Goal: Task Accomplishment & Management: Manage account settings

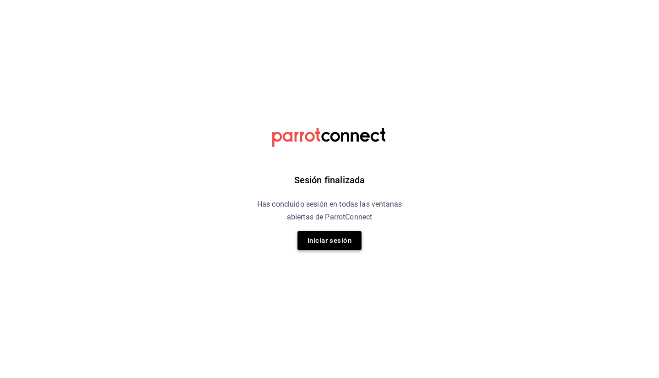
click at [336, 239] on button "Iniciar sesión" at bounding box center [330, 240] width 64 height 19
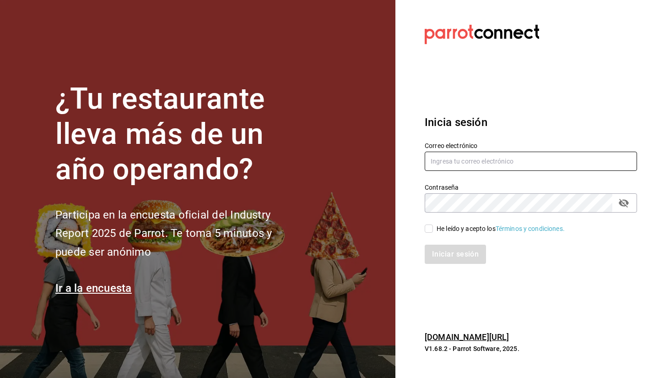
click at [466, 162] on input "text" at bounding box center [531, 161] width 212 height 19
type input "[EMAIL_ADDRESS][DOMAIN_NAME]"
click at [429, 229] on input "He leído y acepto los Términos y condiciones." at bounding box center [429, 228] width 8 height 8
checkbox input "true"
click at [458, 250] on button "Iniciar sesión" at bounding box center [456, 253] width 62 height 19
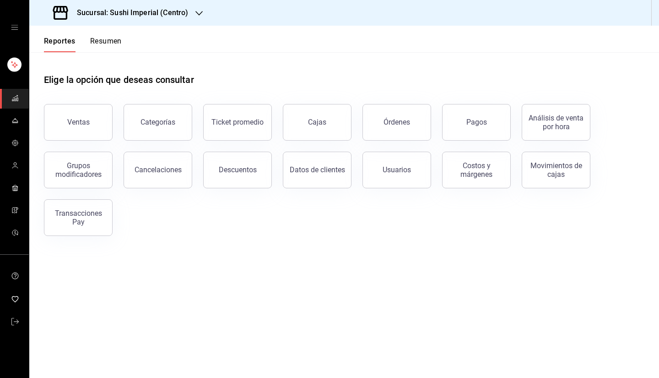
click at [179, 23] on div "Sucursal: Sushi Imperial (Centro)" at bounding box center [122, 13] width 170 height 26
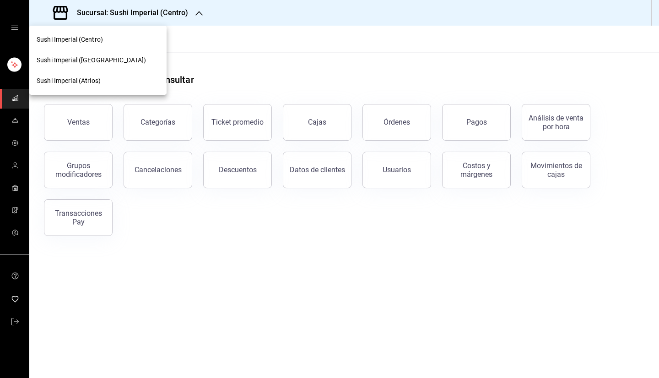
click at [15, 119] on div at bounding box center [329, 189] width 659 height 378
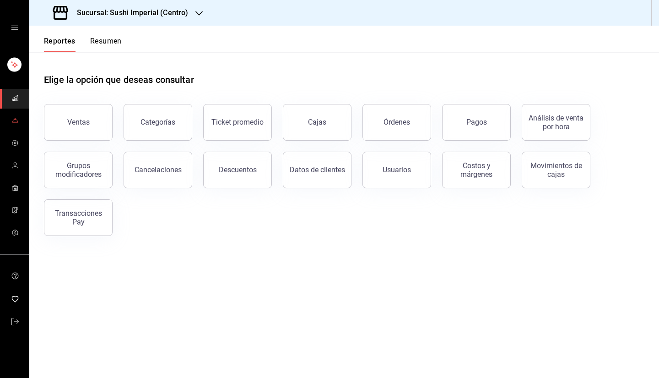
click at [16, 122] on icon "mailbox folders" at bounding box center [15, 122] width 6 height 0
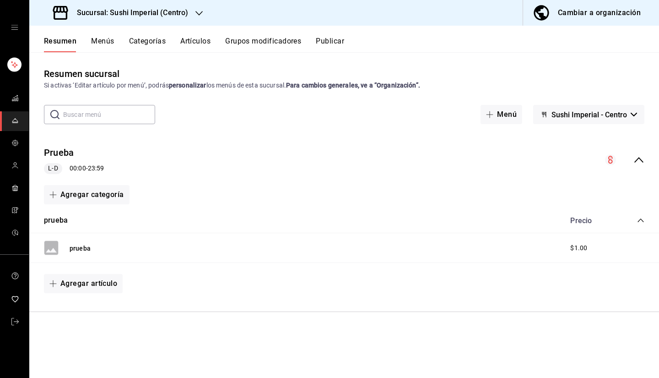
click at [572, 16] on div "Cambiar a organización" at bounding box center [599, 12] width 83 height 13
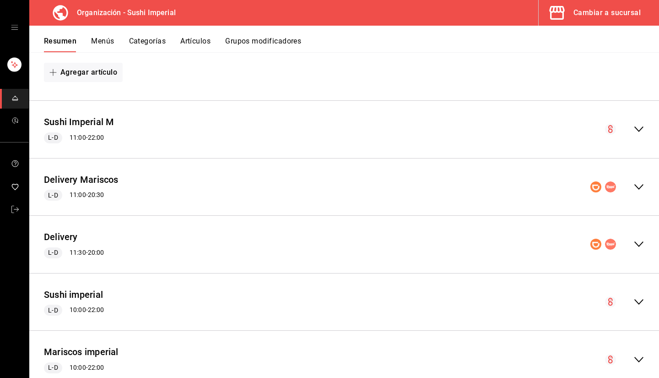
scroll to position [1287, 0]
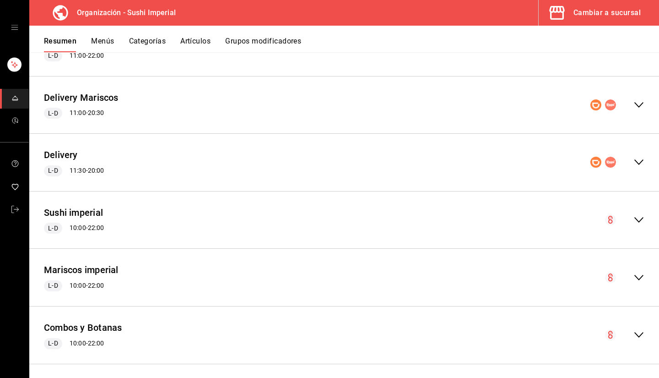
click at [591, 16] on div "Cambiar a sucursal" at bounding box center [607, 12] width 67 height 13
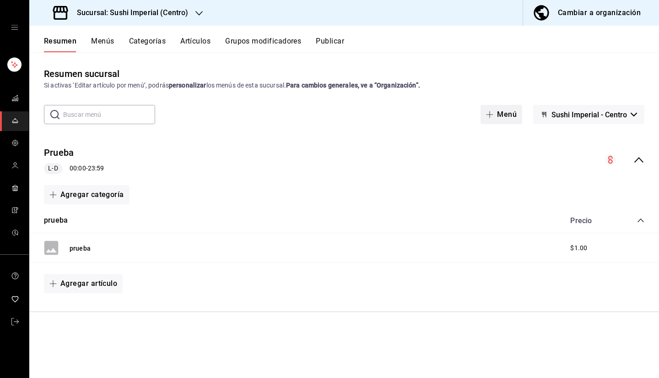
click at [500, 112] on button "Menú" at bounding box center [502, 114] width 42 height 19
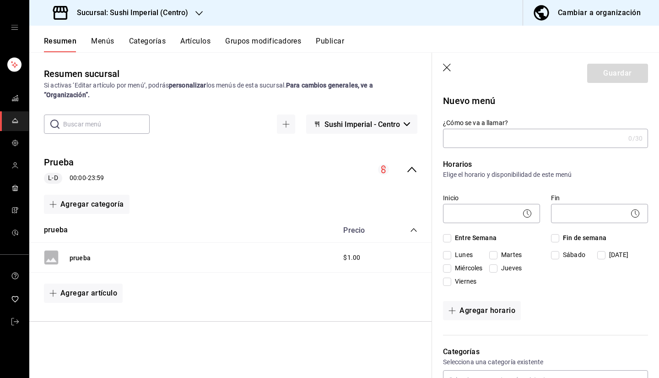
click at [450, 73] on header "Guardar" at bounding box center [545, 72] width 227 height 38
click at [448, 66] on icon "button" at bounding box center [447, 68] width 9 height 9
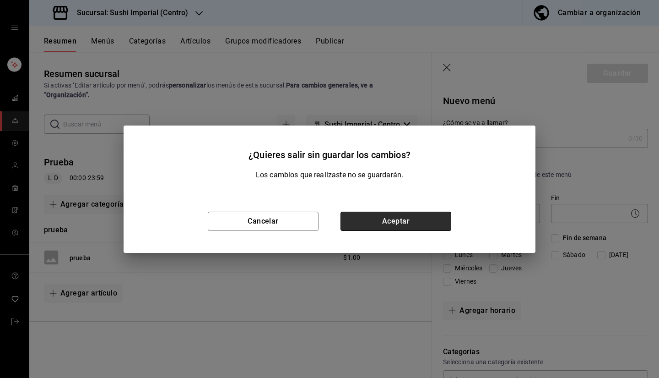
click at [385, 228] on button "Aceptar" at bounding box center [396, 221] width 111 height 19
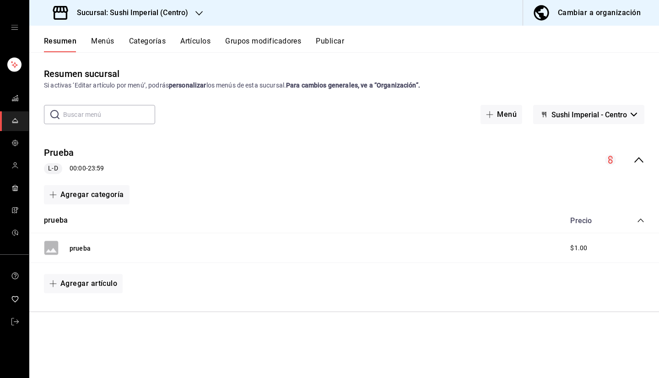
click at [558, 11] on button "Cambiar a organización" at bounding box center [587, 13] width 129 height 26
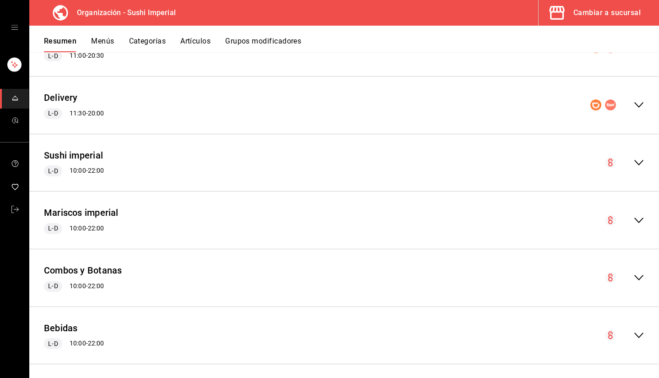
scroll to position [1345, 0]
click at [636, 163] on icon "collapse-menu-row" at bounding box center [639, 162] width 11 height 11
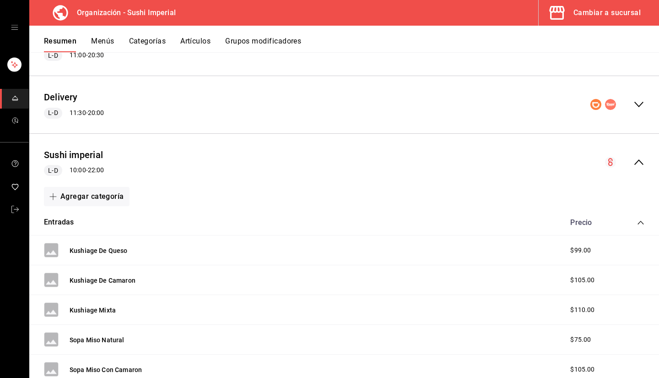
click at [636, 163] on icon "collapse-menu-row" at bounding box center [639, 162] width 11 height 11
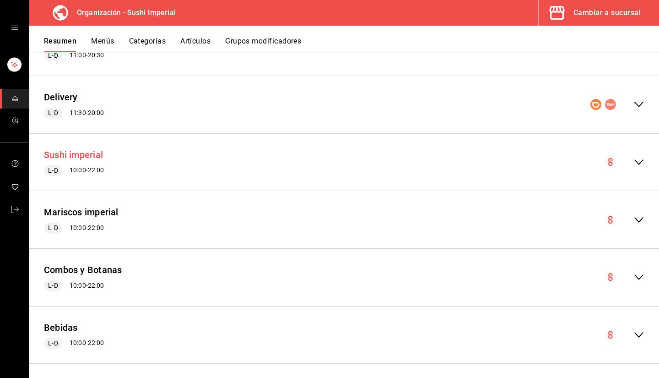
click at [71, 155] on button "Sushi imperial" at bounding box center [73, 154] width 59 height 13
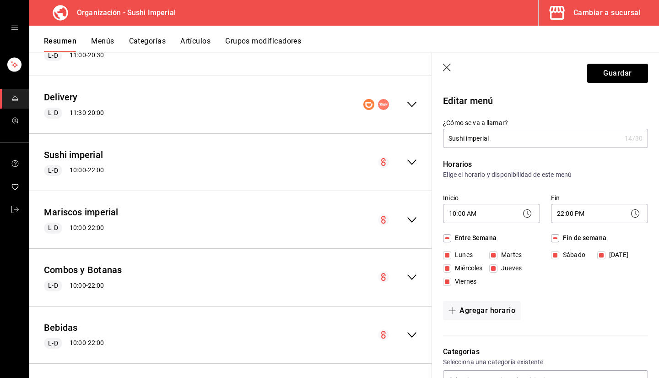
click at [450, 65] on icon "button" at bounding box center [447, 68] width 9 height 9
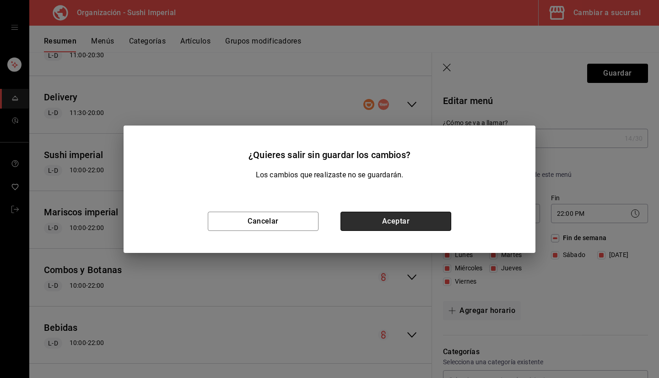
click at [374, 228] on button "Aceptar" at bounding box center [396, 221] width 111 height 19
checkbox input "false"
type input "1755643194757"
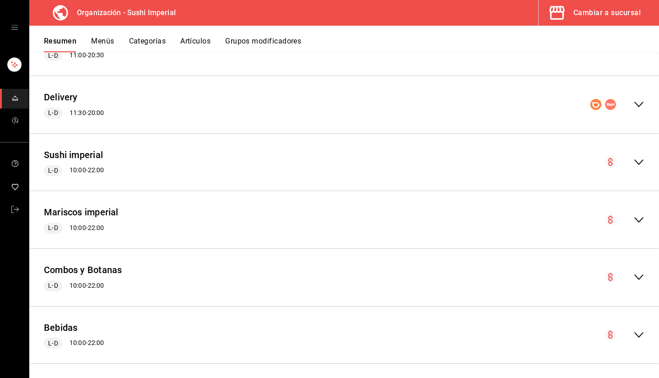
checkbox input "false"
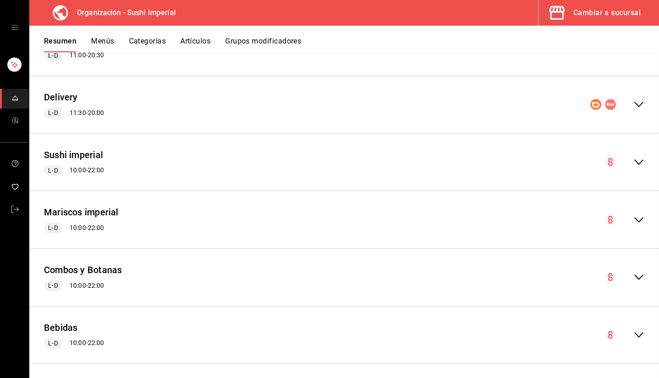
checkbox input "false"
drag, startPoint x: 87, startPoint y: 157, endPoint x: 56, endPoint y: 152, distance: 30.6
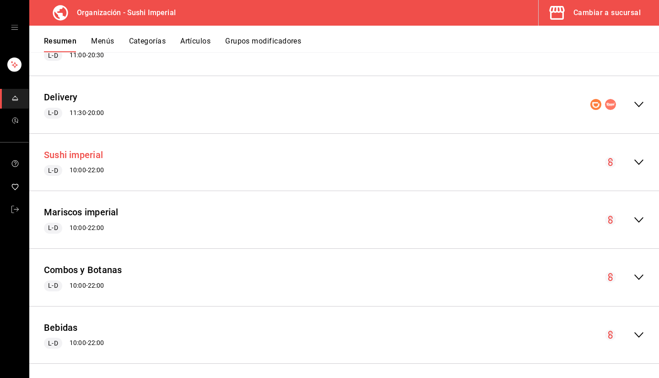
click at [56, 151] on button "Sushi imperial" at bounding box center [73, 154] width 59 height 13
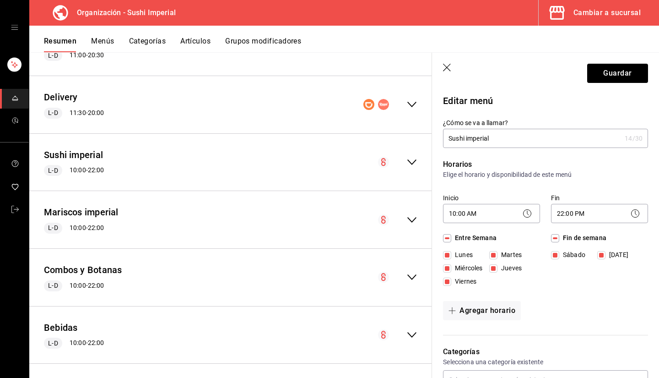
click at [101, 43] on button "Menús" at bounding box center [102, 45] width 23 height 16
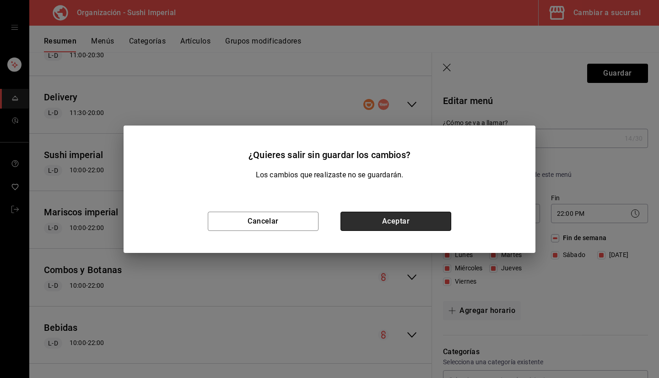
click at [379, 220] on button "Aceptar" at bounding box center [396, 221] width 111 height 19
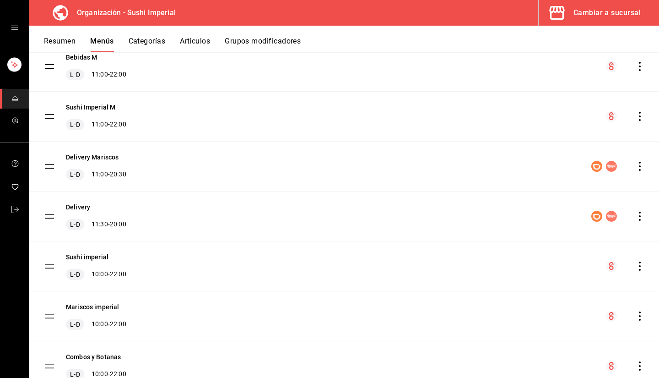
scroll to position [109, 0]
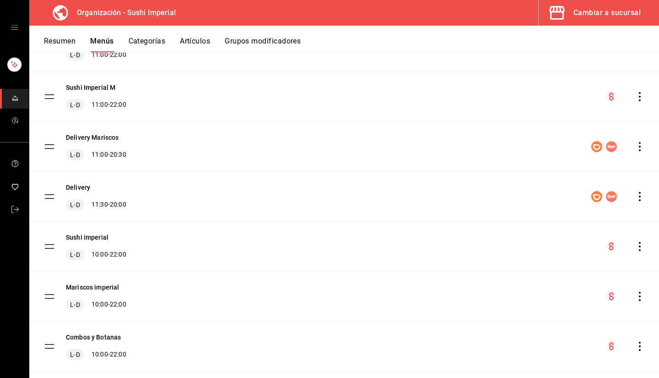
click at [635, 245] on icon "actions" at bounding box center [639, 246] width 9 height 9
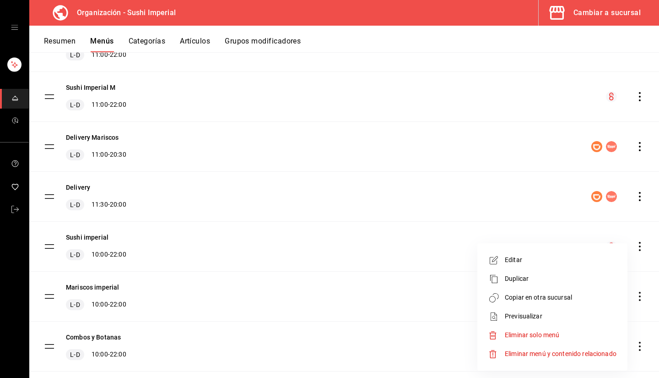
click at [551, 295] on span "Copiar en otra sucursal" at bounding box center [561, 298] width 112 height 10
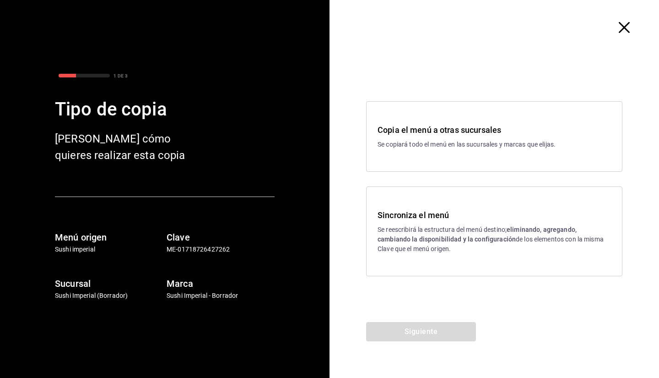
click at [450, 130] on h3 "Copia el menú a otras sucursales" at bounding box center [494, 130] width 233 height 12
click at [424, 331] on button "Siguiente" at bounding box center [421, 331] width 110 height 19
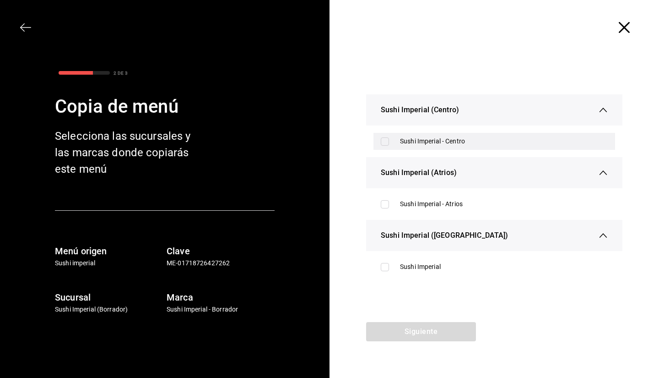
click at [384, 139] on input "checkbox" at bounding box center [385, 141] width 8 height 8
checkbox input "true"
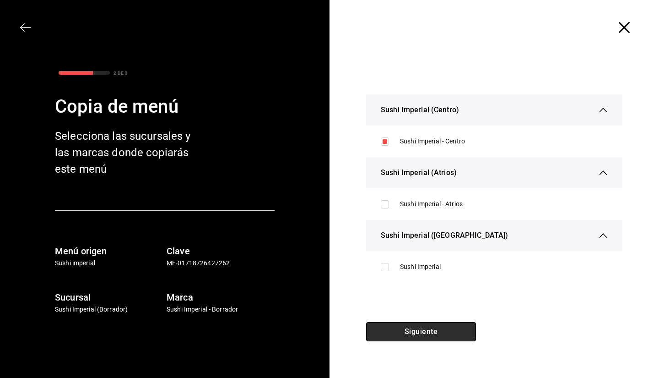
click at [410, 336] on button "Siguiente" at bounding box center [421, 331] width 110 height 19
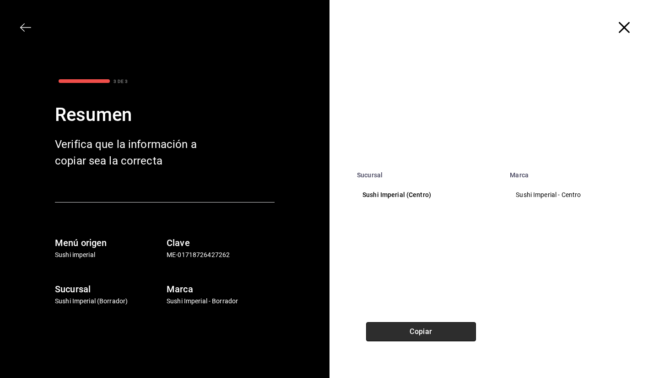
click at [411, 335] on button "Copiar" at bounding box center [421, 331] width 110 height 19
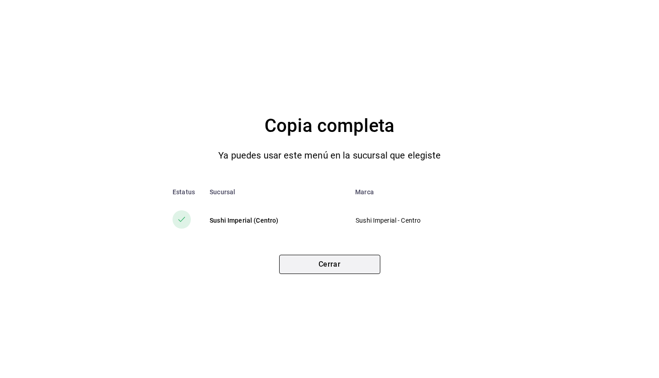
click at [326, 264] on button "Cerrar" at bounding box center [329, 264] width 101 height 19
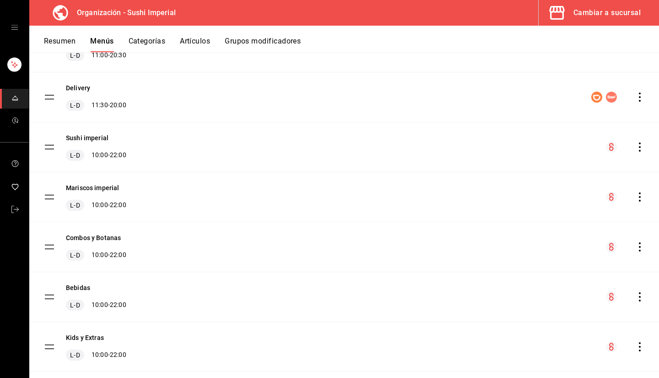
scroll to position [220, 0]
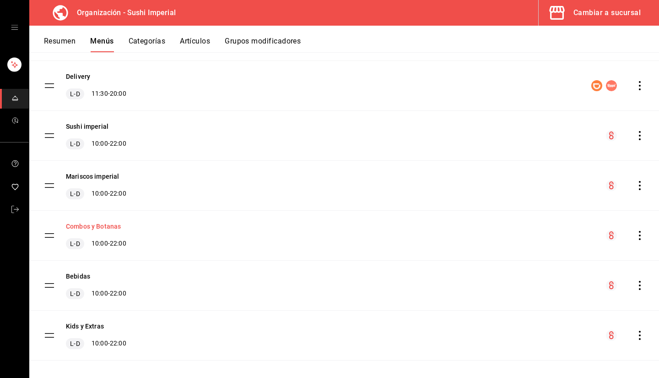
click at [103, 227] on button "Combos y Botanas" at bounding box center [93, 226] width 55 height 9
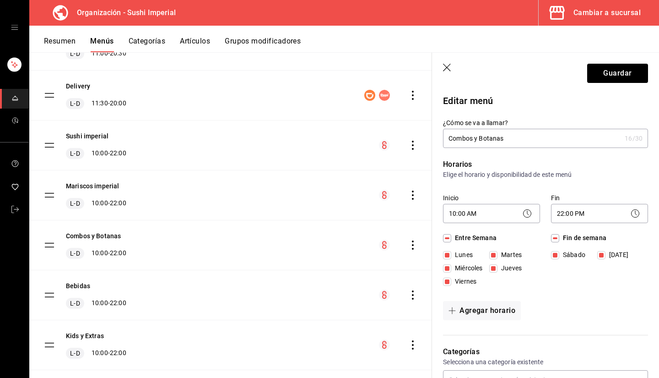
click at [449, 69] on icon "button" at bounding box center [447, 68] width 8 height 8
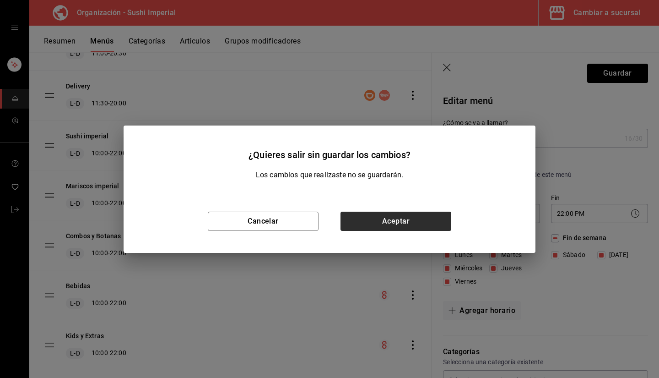
click at [359, 230] on div "Cancelar Aceptar" at bounding box center [330, 221] width 412 height 63
click at [371, 223] on button "Aceptar" at bounding box center [396, 221] width 111 height 19
checkbox input "false"
type input "1755643245675"
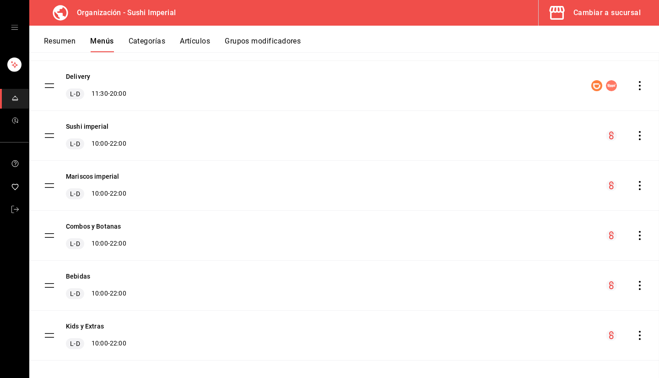
checkbox input "false"
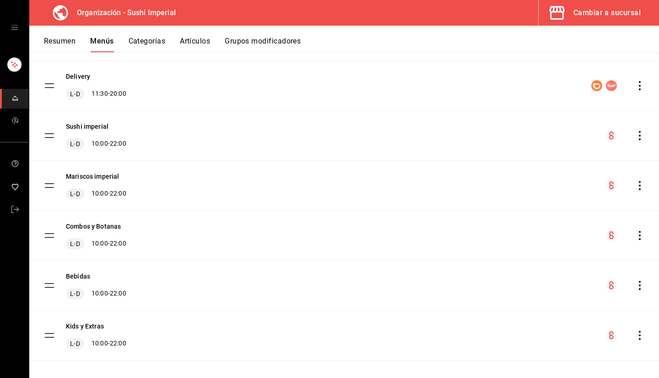
checkbox input "false"
click at [635, 238] on icon "actions" at bounding box center [639, 235] width 9 height 9
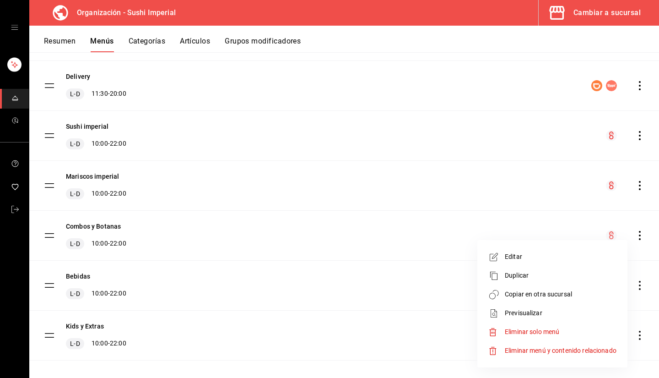
click at [537, 295] on span "Copiar en otra sucursal" at bounding box center [561, 294] width 112 height 10
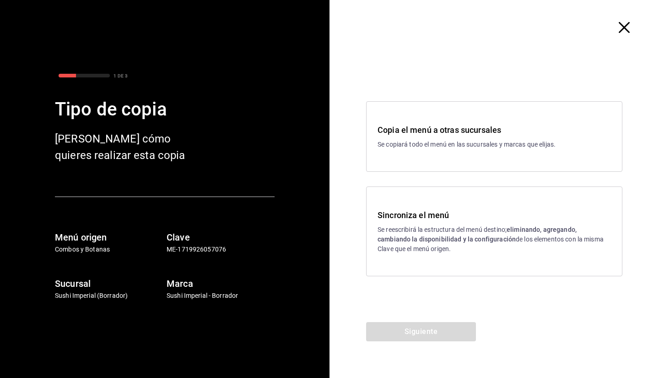
click at [484, 155] on div "Copia el menú a otras sucursales Se copiará todo el menú en las sucursales y ma…" at bounding box center [494, 136] width 256 height 71
click at [405, 329] on button "Siguiente" at bounding box center [421, 331] width 110 height 19
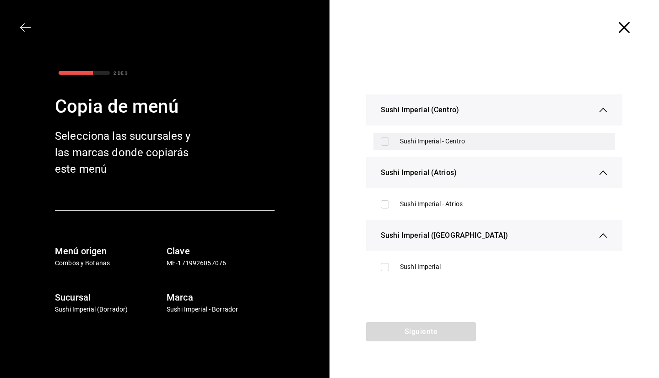
click at [387, 145] on div "Sushi Imperial - Centro" at bounding box center [495, 141] width 242 height 17
checkbox input "true"
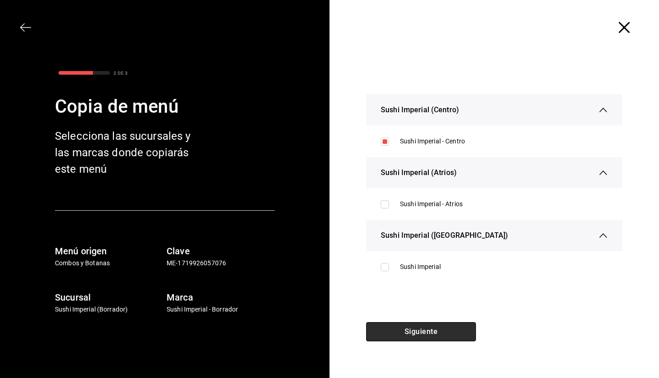
click at [392, 331] on button "Siguiente" at bounding box center [421, 331] width 110 height 19
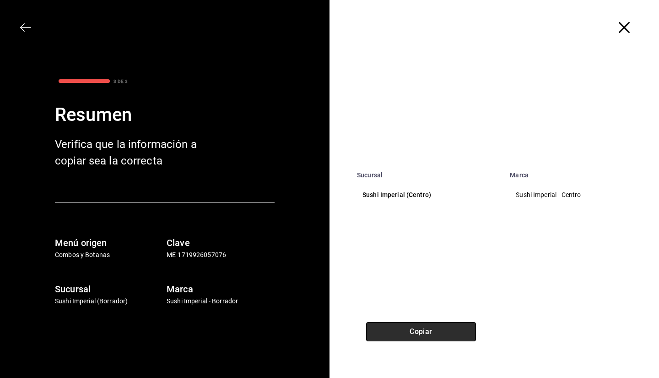
click at [392, 331] on button "Copiar" at bounding box center [421, 331] width 110 height 19
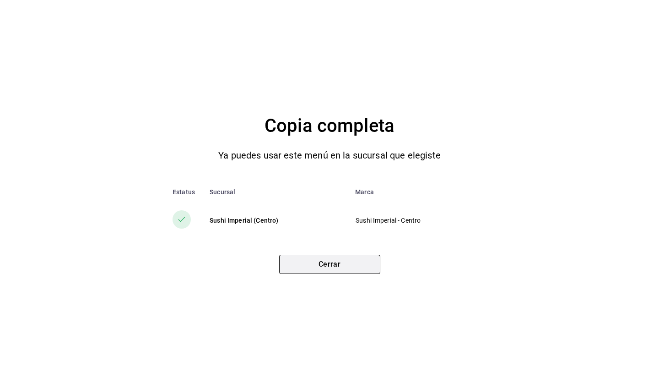
click at [323, 260] on button "Cerrar" at bounding box center [329, 264] width 101 height 19
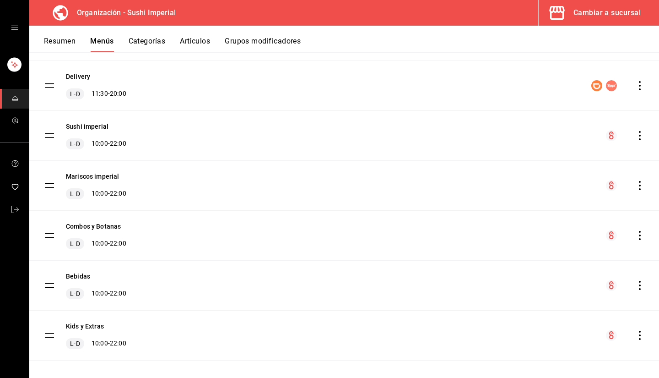
scroll to position [229, 0]
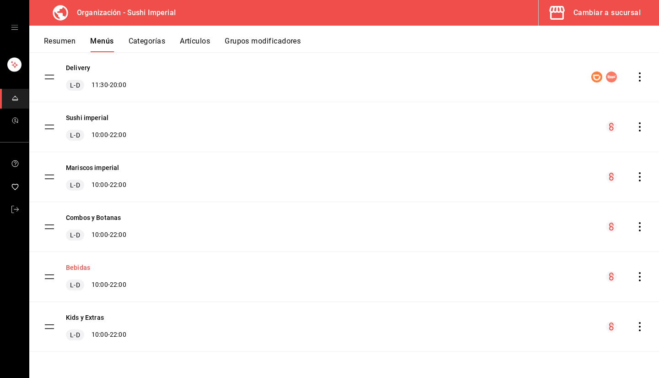
click at [76, 263] on button "Bebidas" at bounding box center [78, 267] width 24 height 9
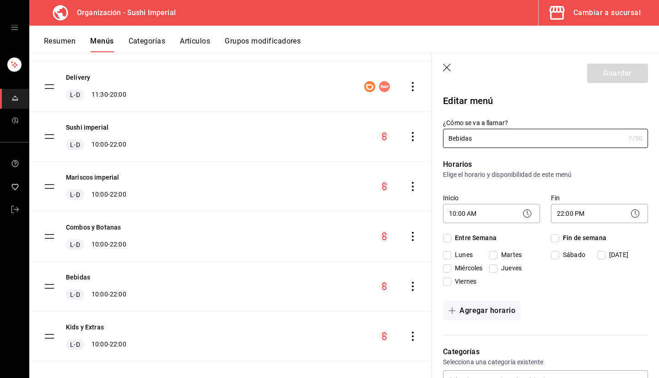
checkbox input "true"
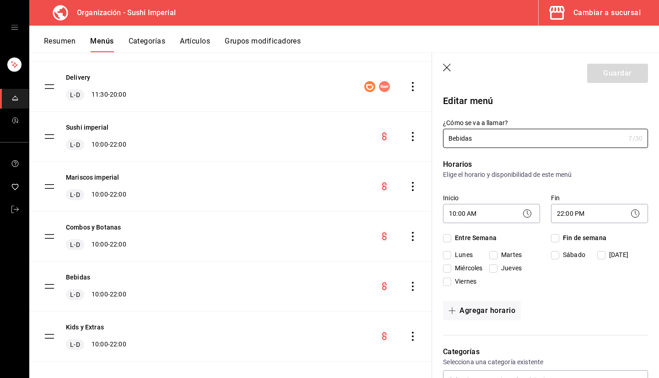
checkbox input "true"
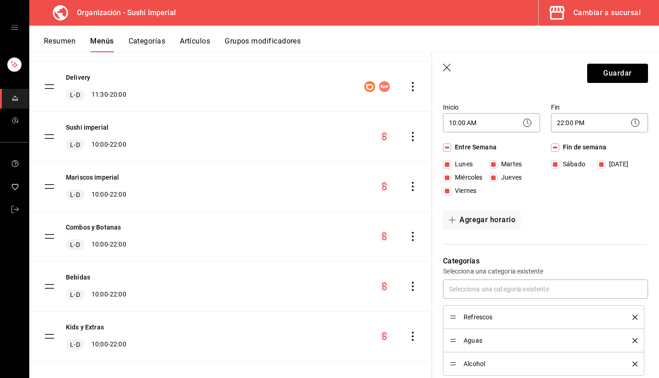
scroll to position [73, 0]
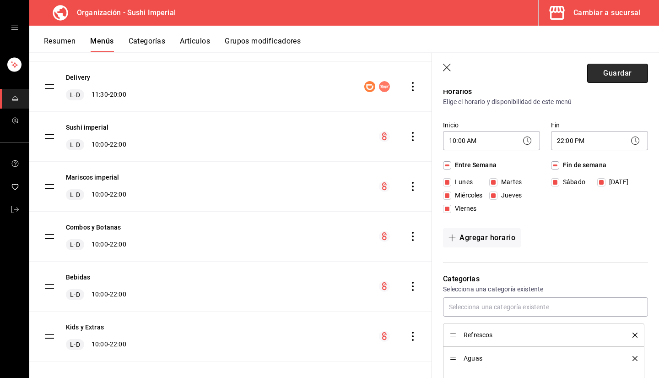
click at [608, 77] on button "Guardar" at bounding box center [617, 73] width 61 height 19
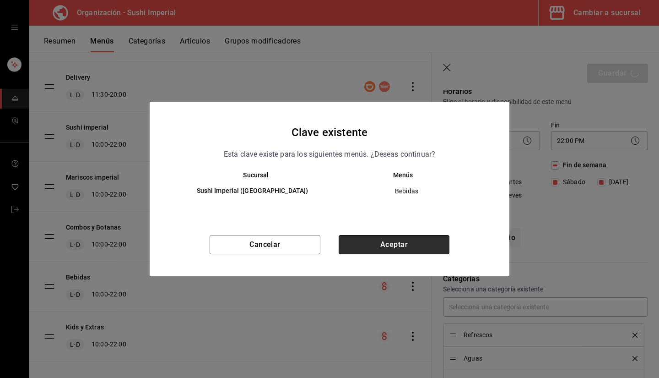
click at [390, 240] on button "Aceptar" at bounding box center [394, 244] width 111 height 19
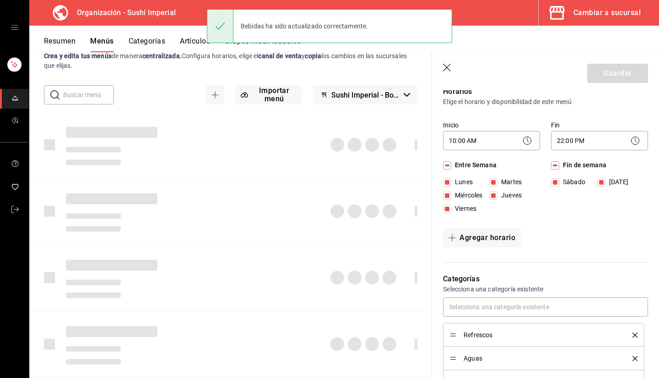
checkbox input "false"
type input "1755643268362"
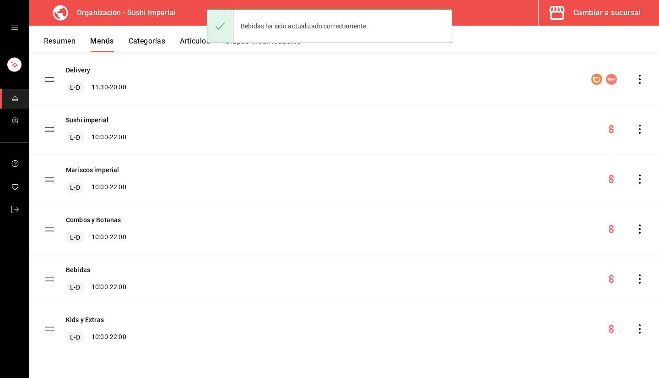
scroll to position [229, 0]
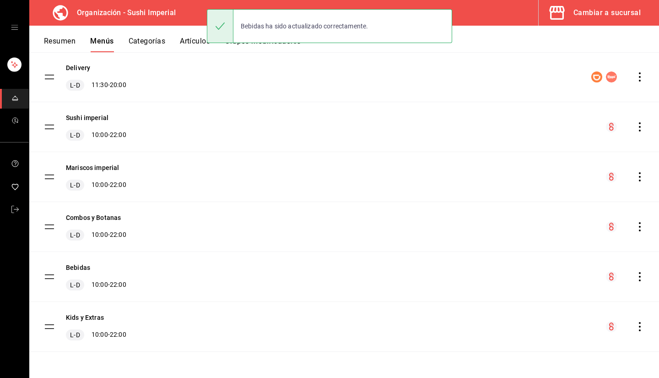
click at [261, 289] on div "Bebidas L-D 10:00 - 22:00" at bounding box center [344, 276] width 630 height 49
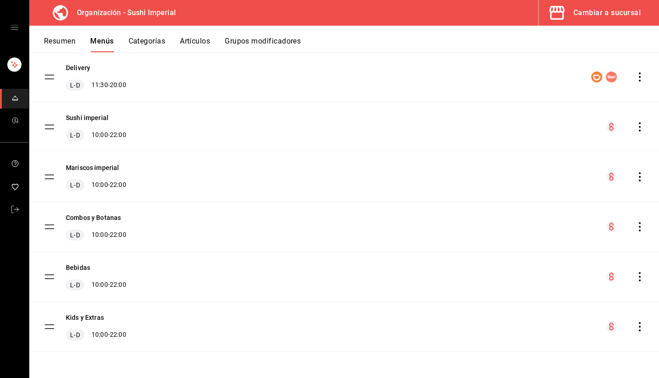
click at [639, 281] on icon "actions" at bounding box center [640, 276] width 2 height 9
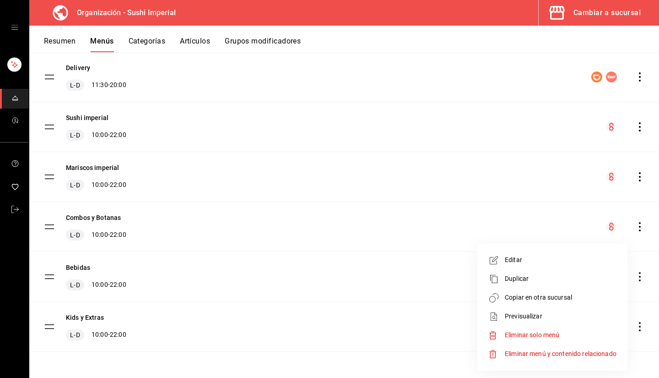
click at [543, 300] on span "Copiar en otra sucursal" at bounding box center [561, 298] width 112 height 10
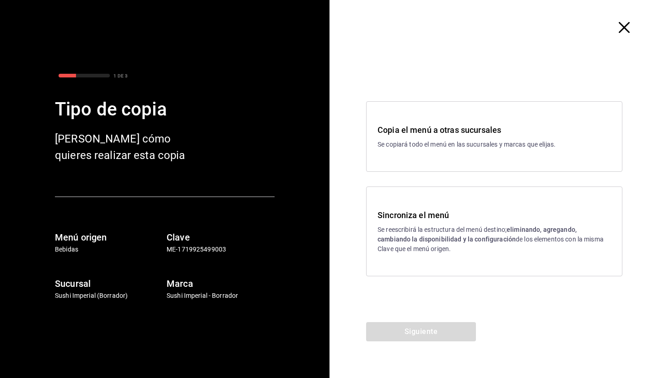
click at [401, 124] on h3 "Copia el menú a otras sucursales" at bounding box center [494, 130] width 233 height 12
click at [394, 330] on button "Siguiente" at bounding box center [421, 331] width 110 height 19
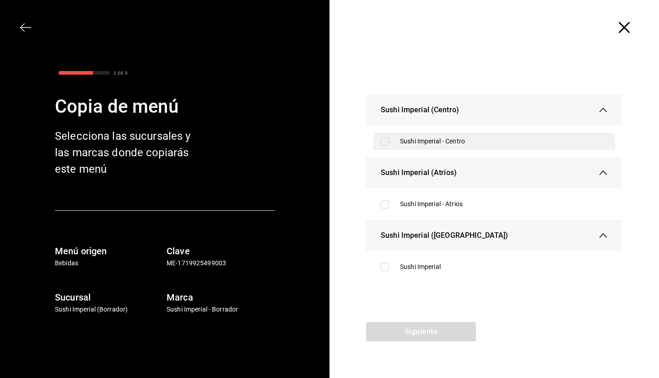
click at [392, 139] on label at bounding box center [387, 141] width 12 height 8
click at [389, 139] on input "checkbox" at bounding box center [385, 141] width 8 height 8
click at [386, 145] on div "Sushi Imperial - Centro" at bounding box center [495, 141] width 242 height 17
checkbox input "true"
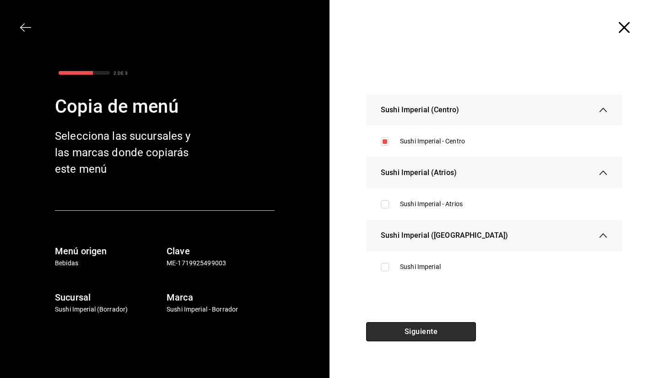
click at [389, 339] on button "Siguiente" at bounding box center [421, 331] width 110 height 19
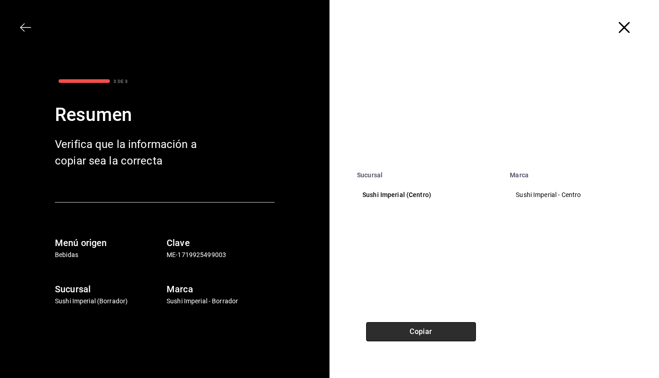
click at [396, 333] on button "Copiar" at bounding box center [421, 331] width 110 height 19
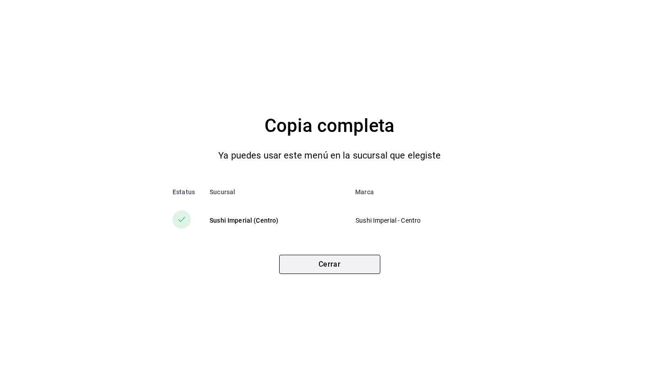
click at [318, 267] on button "Cerrar" at bounding box center [329, 264] width 101 height 19
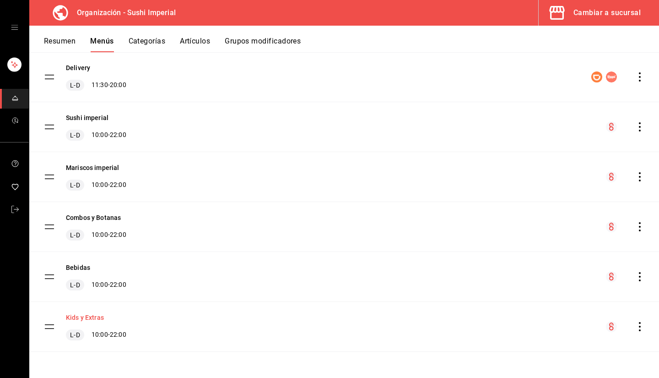
click at [90, 316] on button "Kids y Extras" at bounding box center [85, 317] width 38 height 9
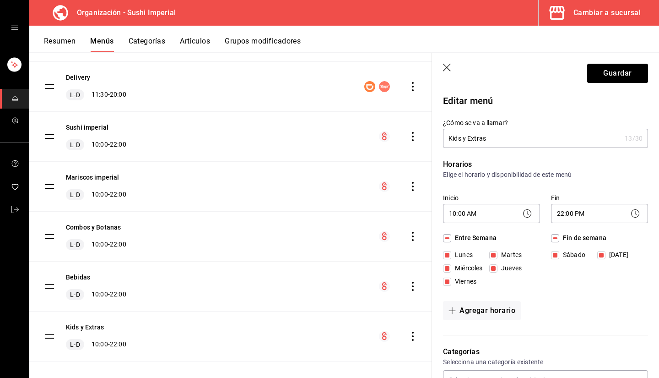
click at [444, 68] on icon "button" at bounding box center [447, 68] width 9 height 9
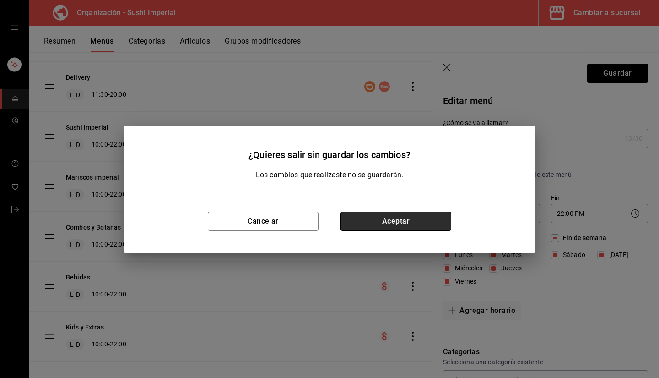
click at [394, 230] on button "Aceptar" at bounding box center [396, 221] width 111 height 19
checkbox input "false"
type input "1755643291265"
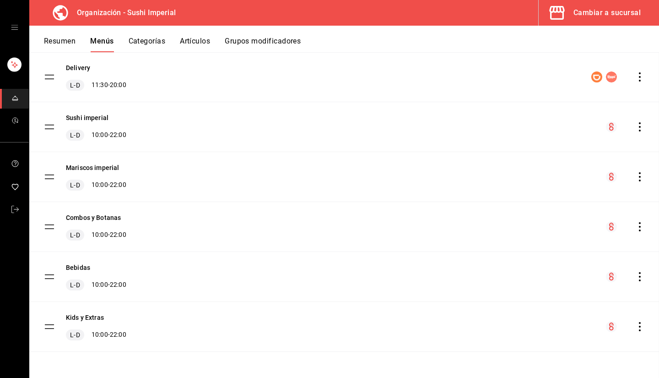
checkbox input "false"
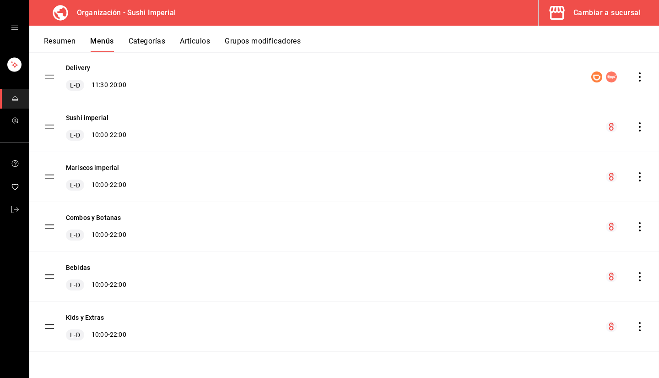
checkbox input "false"
click at [635, 329] on icon "actions" at bounding box center [639, 326] width 9 height 9
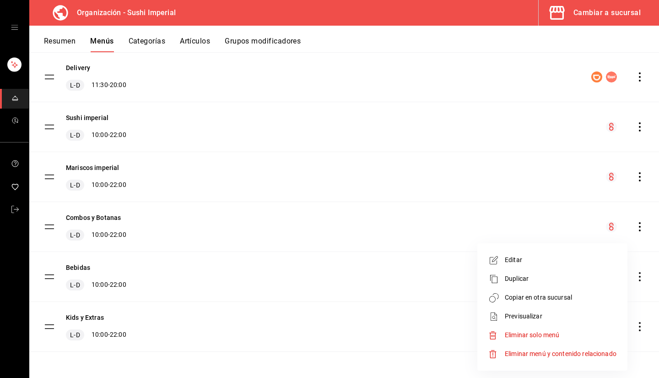
click at [537, 301] on span "Copiar en otra sucursal" at bounding box center [561, 298] width 112 height 10
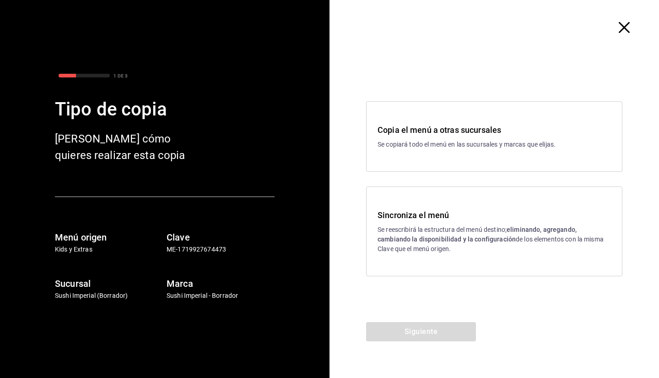
click at [467, 140] on p "Se copiará todo el menú en las sucursales y marcas que elijas." at bounding box center [494, 145] width 233 height 10
click at [394, 331] on button "Siguiente" at bounding box center [421, 331] width 110 height 19
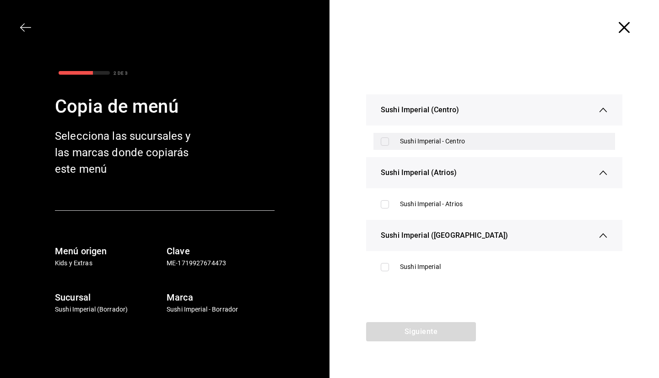
click at [386, 138] on input "checkbox" at bounding box center [385, 141] width 8 height 8
checkbox input "true"
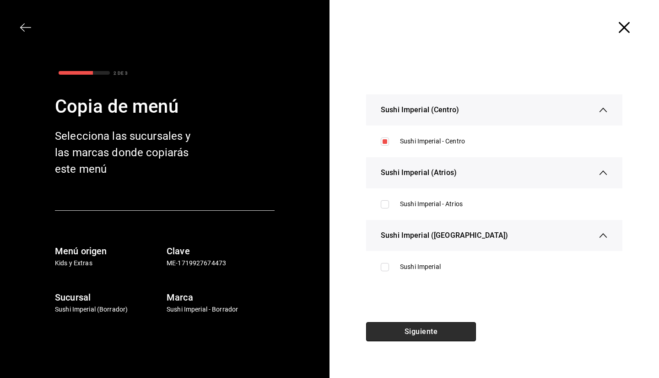
click at [408, 329] on button "Siguiente" at bounding box center [421, 331] width 110 height 19
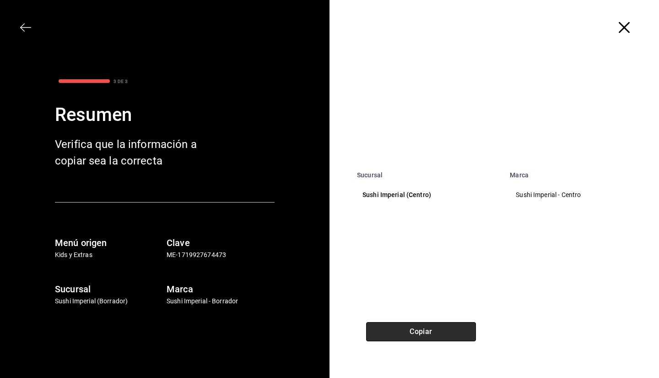
click at [424, 327] on button "Copiar" at bounding box center [421, 331] width 110 height 19
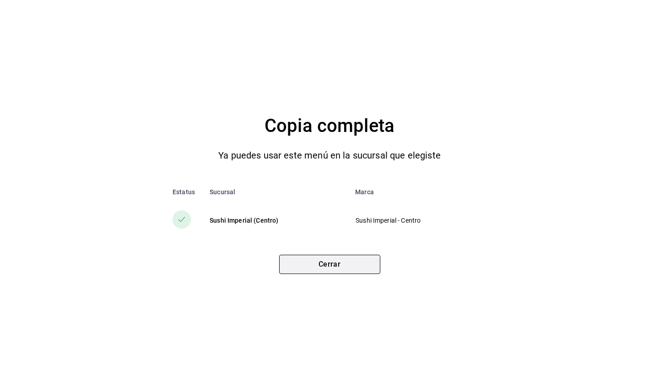
click at [353, 269] on button "Cerrar" at bounding box center [329, 264] width 101 height 19
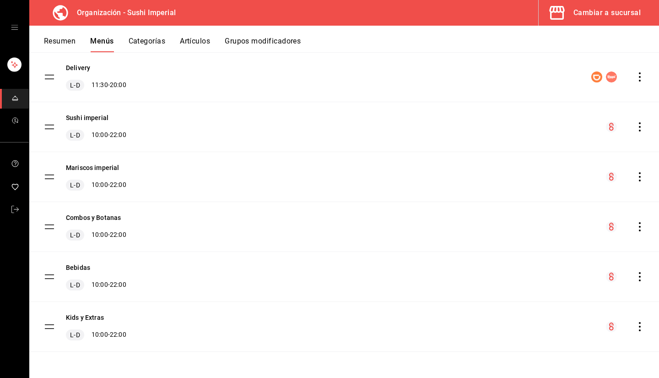
click at [594, 11] on div "Cambiar a sucursal" at bounding box center [607, 12] width 67 height 13
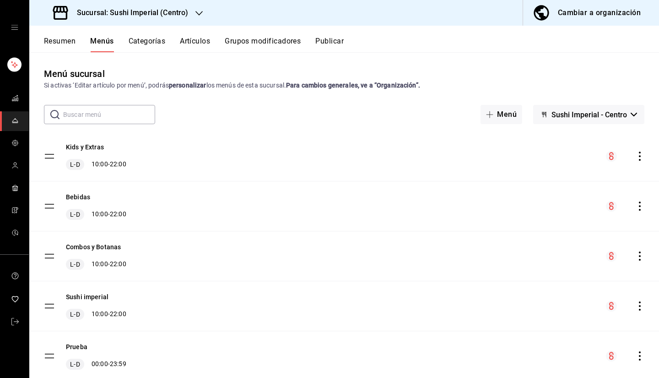
scroll to position [29, 0]
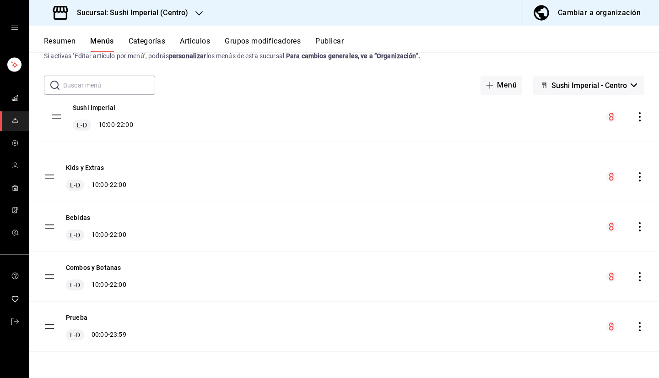
drag, startPoint x: 49, startPoint y: 274, endPoint x: 56, endPoint y: 114, distance: 159.9
click at [56, 114] on tbody "Kids y Extras L-D 10:00 - 22:00 Bebidas L-D 10:00 - 22:00 Combos y Botanas L-D …" at bounding box center [344, 227] width 630 height 250
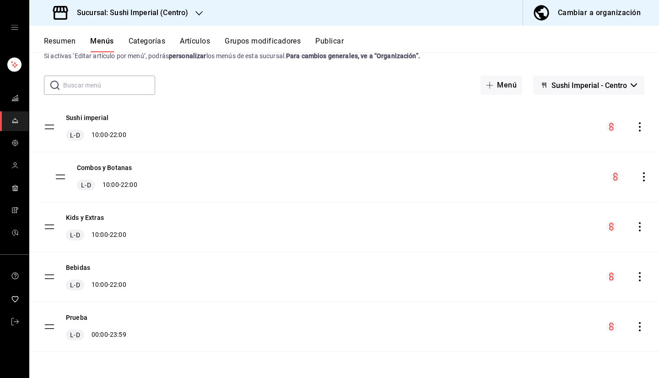
drag, startPoint x: 48, startPoint y: 276, endPoint x: 59, endPoint y: 174, distance: 102.6
click at [59, 174] on tbody "Sushi imperial L-D 10:00 - 22:00 Kids y Extras L-D 10:00 - 22:00 Bebidas L-D 10…" at bounding box center [344, 227] width 630 height 250
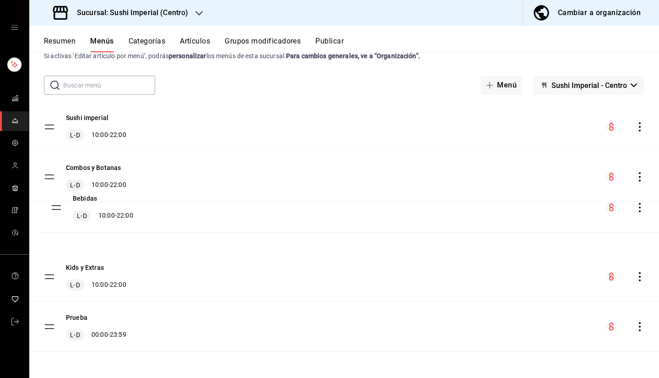
drag, startPoint x: 49, startPoint y: 277, endPoint x: 53, endPoint y: 212, distance: 65.6
click at [53, 212] on tbody "Sushi imperial L-D 10:00 - 22:00 Combos y Botanas L-D 10:00 - 22:00 Kids y Extr…" at bounding box center [344, 227] width 630 height 250
click at [57, 43] on button "Resumen" at bounding box center [60, 45] width 32 height 16
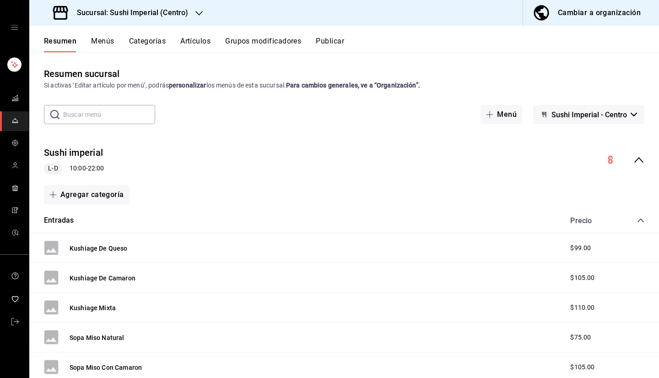
click at [336, 43] on button "Publicar" at bounding box center [330, 45] width 28 height 16
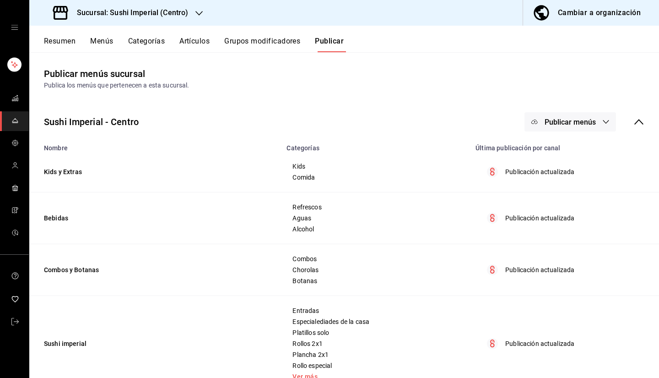
click at [575, 122] on span "Publicar menús" at bounding box center [570, 122] width 51 height 9
click at [561, 147] on li "Punto de venta" at bounding box center [564, 152] width 84 height 26
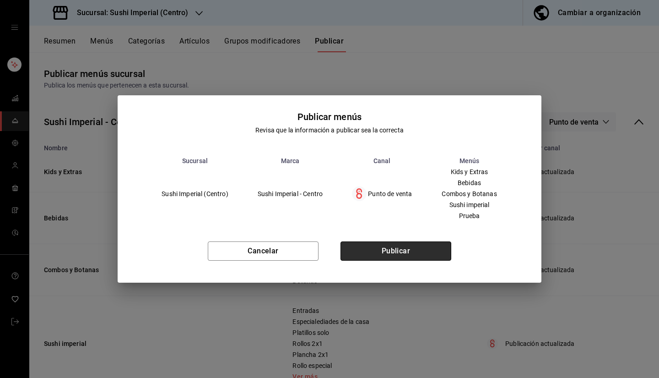
click at [393, 253] on button "Publicar" at bounding box center [396, 250] width 111 height 19
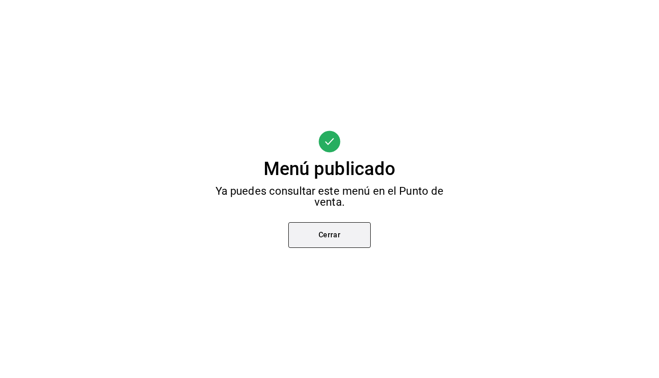
click at [353, 236] on button "Cerrar" at bounding box center [329, 235] width 82 height 26
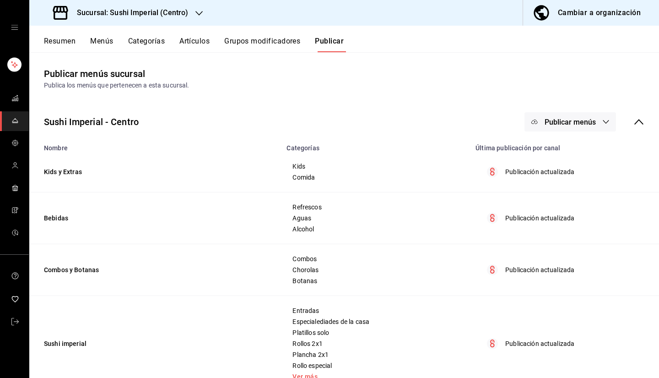
click at [55, 46] on button "Resumen" at bounding box center [60, 45] width 32 height 16
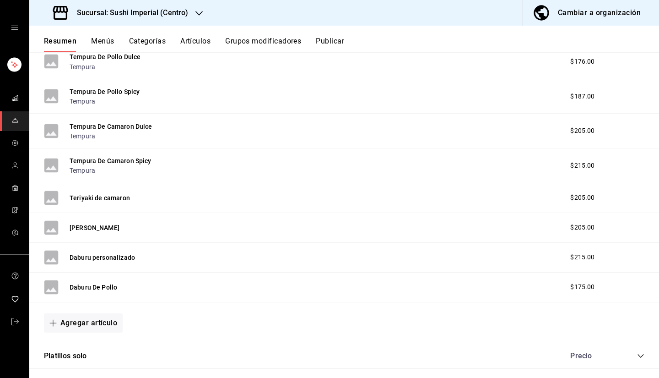
scroll to position [1226, 0]
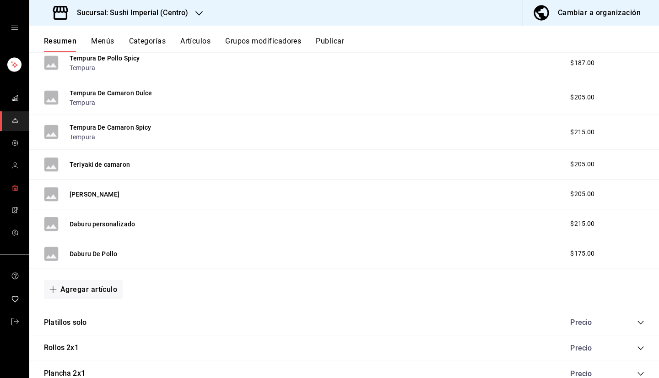
click at [15, 183] on span "mailbox folders" at bounding box center [14, 188] width 7 height 12
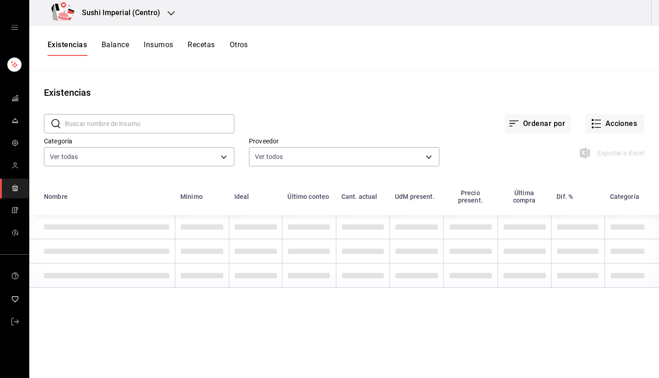
click at [130, 13] on h3 "Sushi Imperial (Centro)" at bounding box center [118, 12] width 86 height 11
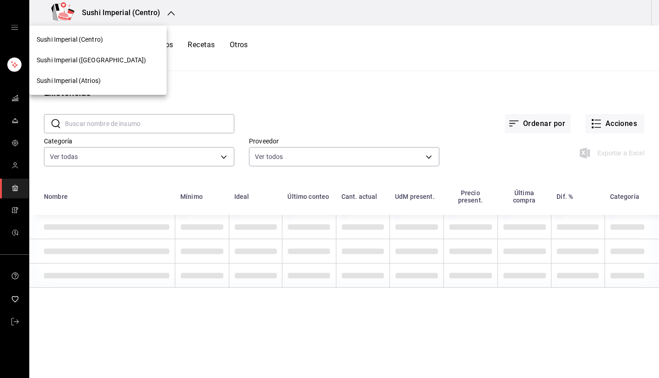
click at [94, 56] on span "Sushi Imperial (Barcelona)" at bounding box center [91, 60] width 109 height 10
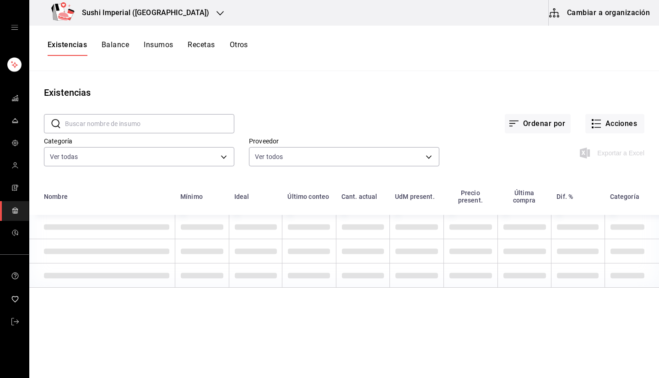
click at [611, 14] on button "Cambiar a organización" at bounding box center [600, 13] width 103 height 26
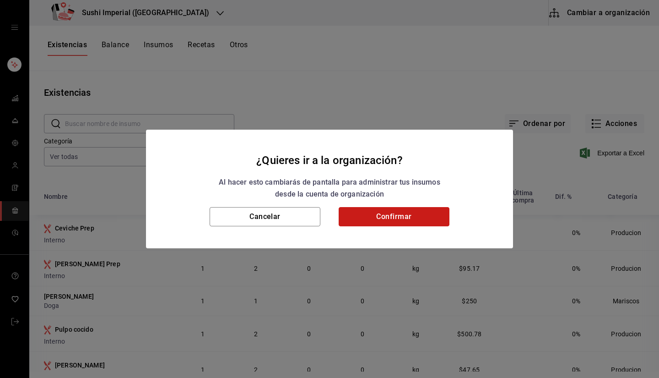
click at [411, 217] on button "Confirmar" at bounding box center [394, 216] width 111 height 19
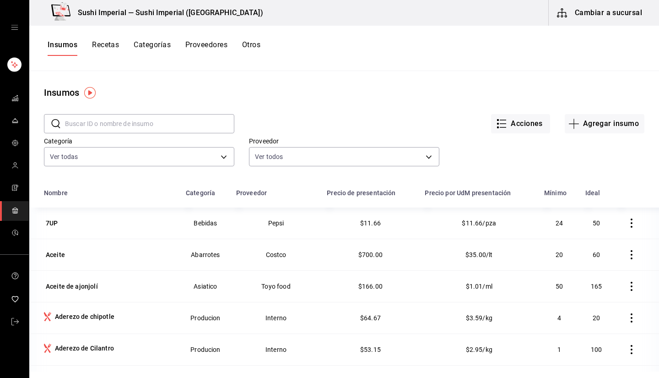
click at [106, 43] on button "Recetas" at bounding box center [105, 48] width 27 height 16
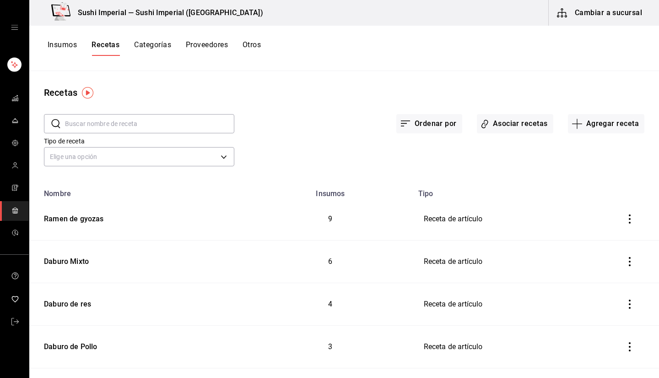
click at [91, 118] on input "text" at bounding box center [149, 123] width 169 height 18
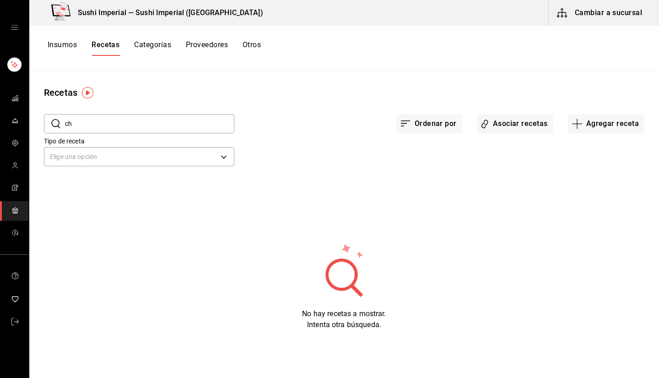
type input "c"
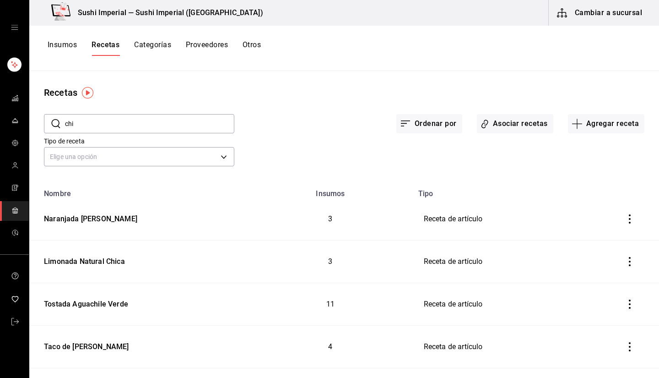
type input "chi"
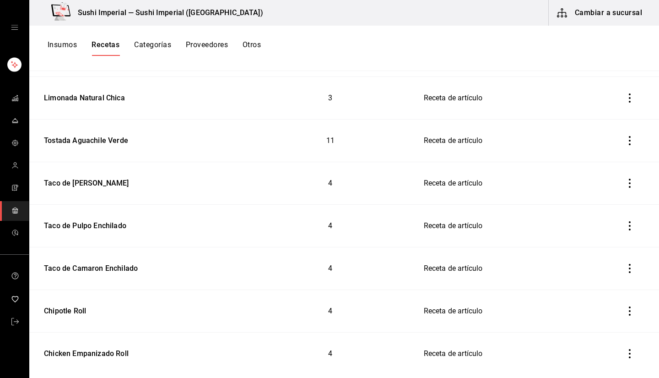
scroll to position [293, 0]
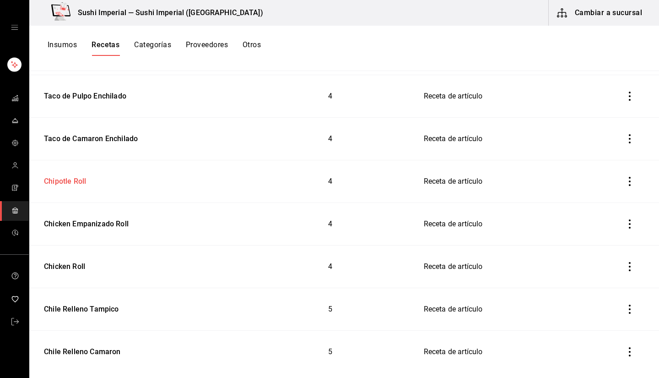
click at [71, 184] on div "Chipotle Roll" at bounding box center [63, 180] width 46 height 14
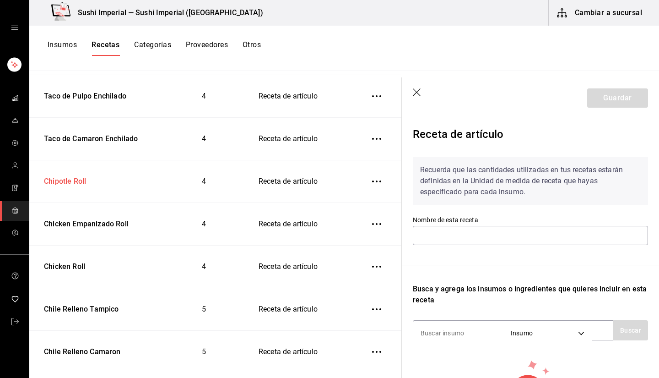
type input "Chipotle Roll"
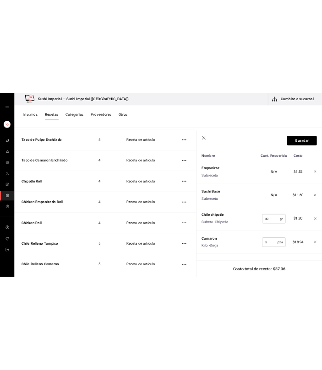
scroll to position [399, 0]
